Goal: Task Accomplishment & Management: Manage account settings

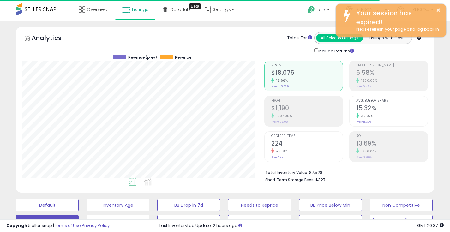
select select "**********"
select select "**"
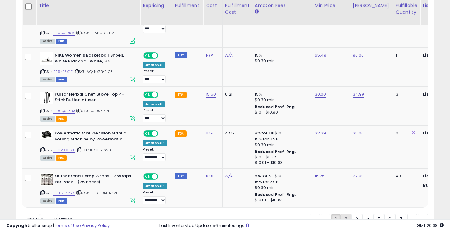
click at [342, 214] on link "2" at bounding box center [346, 219] width 11 height 11
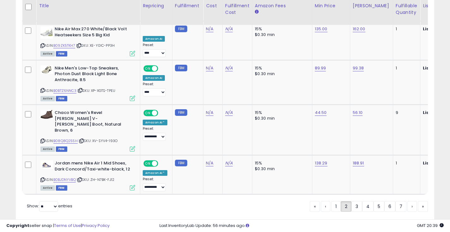
click at [354, 201] on link "3" at bounding box center [356, 206] width 11 height 11
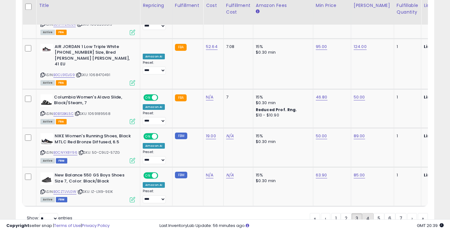
click at [367, 213] on link "4" at bounding box center [367, 218] width 11 height 11
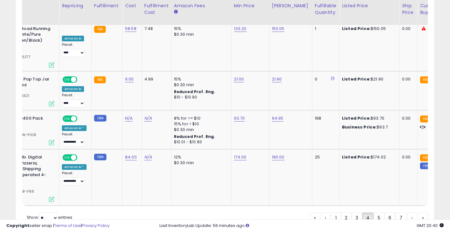
scroll to position [0, 5]
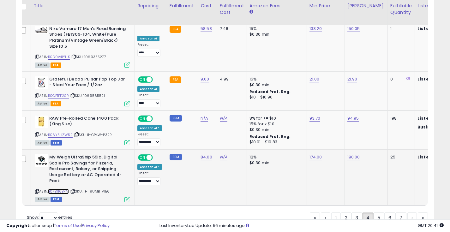
click at [54, 189] on link "B07BT16BPM" at bounding box center [58, 191] width 21 height 5
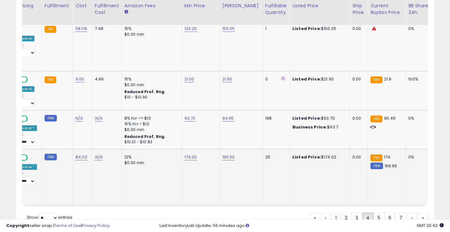
scroll to position [0, 131]
click at [190, 154] on link "174.00" at bounding box center [190, 157] width 13 height 6
drag, startPoint x: 166, startPoint y: 105, endPoint x: 171, endPoint y: 109, distance: 6.8
click at [171, 109] on input "******" at bounding box center [172, 108] width 56 height 11
type input "*****"
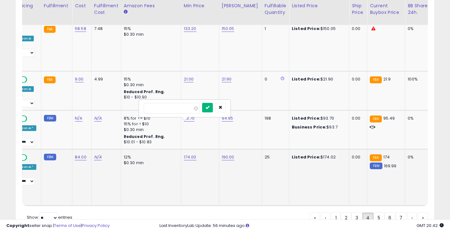
click at [211, 110] on button "submit" at bounding box center [207, 107] width 11 height 9
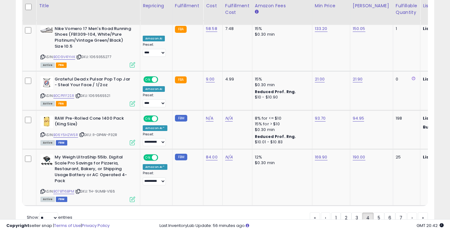
click at [376, 212] on link "5" at bounding box center [378, 217] width 11 height 11
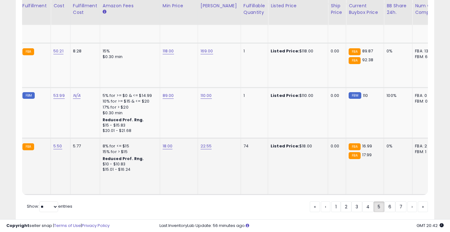
scroll to position [0, 188]
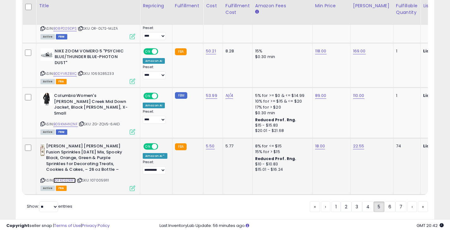
click at [70, 178] on link "B0FKD32RRV" at bounding box center [64, 180] width 22 height 5
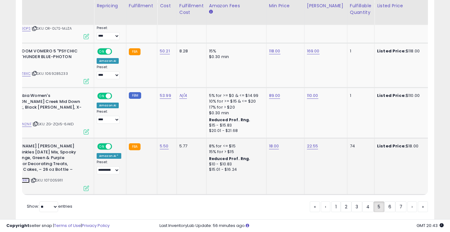
scroll to position [0, 48]
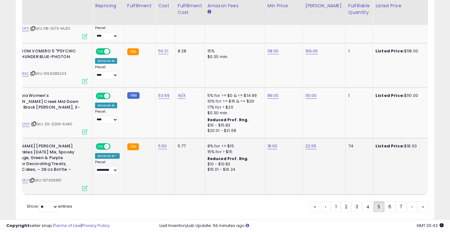
click at [266, 138] on td "18.00" at bounding box center [283, 166] width 38 height 56
click at [267, 143] on link "18.00" at bounding box center [272, 146] width 10 height 6
drag, startPoint x: 254, startPoint y: 114, endPoint x: 226, endPoint y: 111, distance: 27.9
click at [226, 111] on input "*****" at bounding box center [254, 110] width 56 height 11
type input "*"
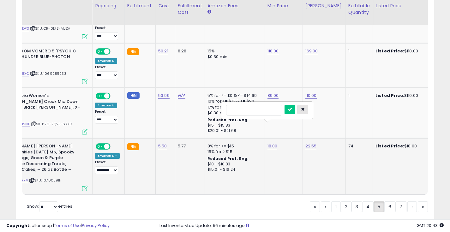
click at [304, 107] on button "button" at bounding box center [302, 109] width 11 height 9
click at [388, 201] on link "6" at bounding box center [389, 206] width 11 height 11
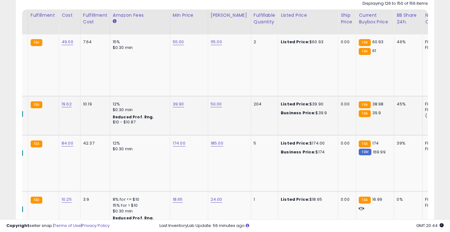
scroll to position [0, 79]
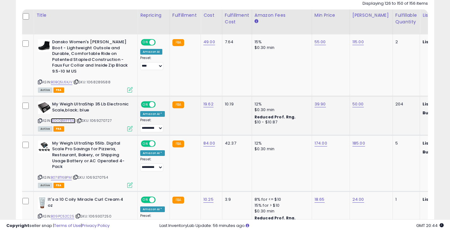
click at [69, 122] on link "B000BWFF5M" at bounding box center [63, 120] width 25 height 5
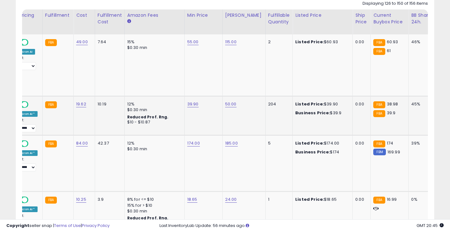
scroll to position [0, 102]
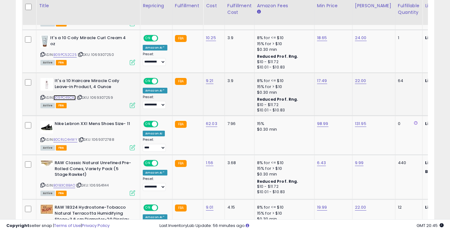
click at [72, 97] on link "B09PC49CXJ" at bounding box center [64, 97] width 22 height 5
click at [322, 81] on link "17.49" at bounding box center [322, 81] width 10 height 6
drag, startPoint x: 308, startPoint y: 66, endPoint x: 230, endPoint y: 66, distance: 77.6
type input "****"
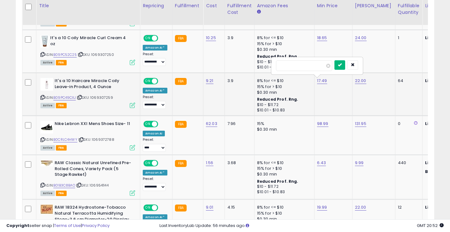
click at [341, 65] on button "submit" at bounding box center [339, 64] width 11 height 9
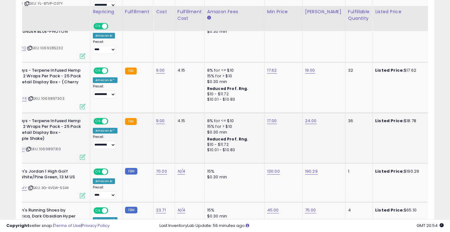
scroll to position [825, 0]
